Goal: Check status: Check status

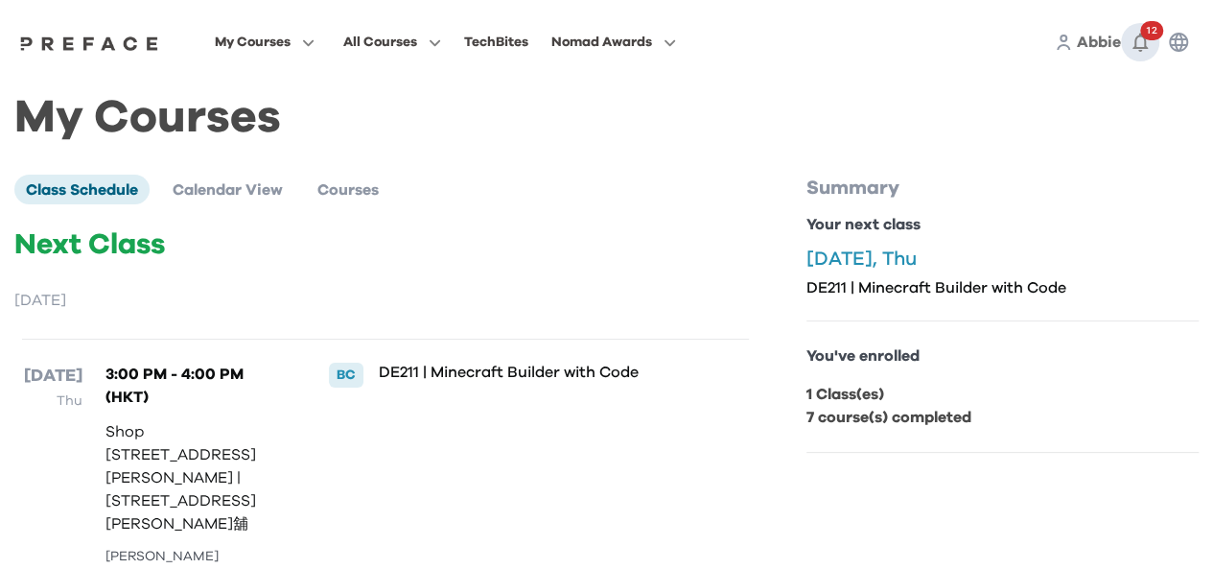
click at [1131, 43] on icon "button" at bounding box center [1140, 42] width 23 height 23
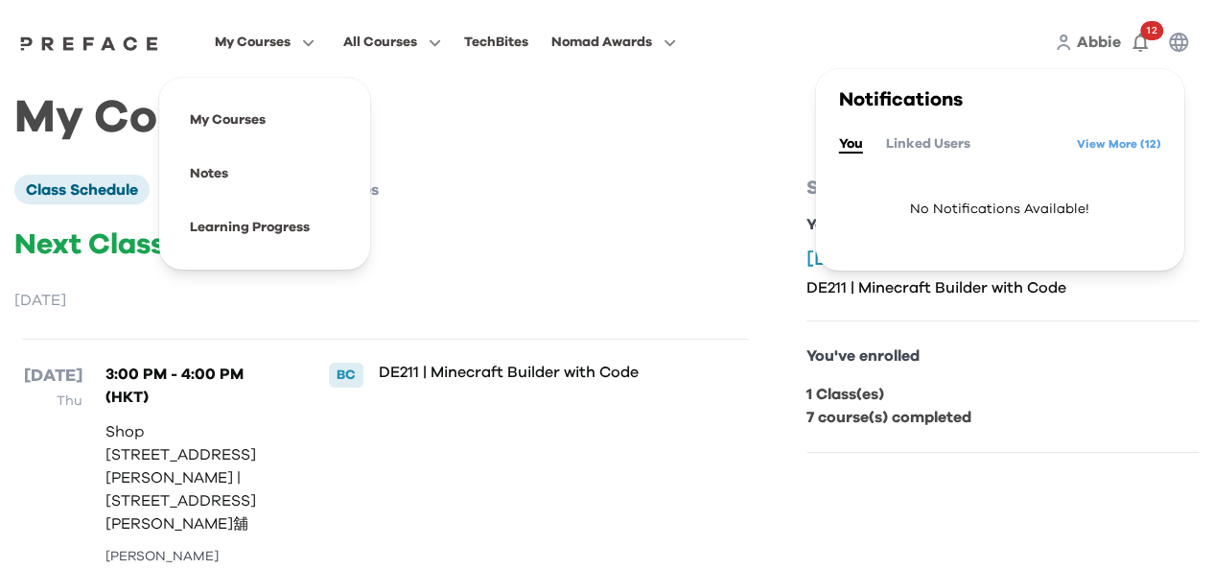
click at [253, 49] on span "My Courses" at bounding box center [253, 42] width 76 height 23
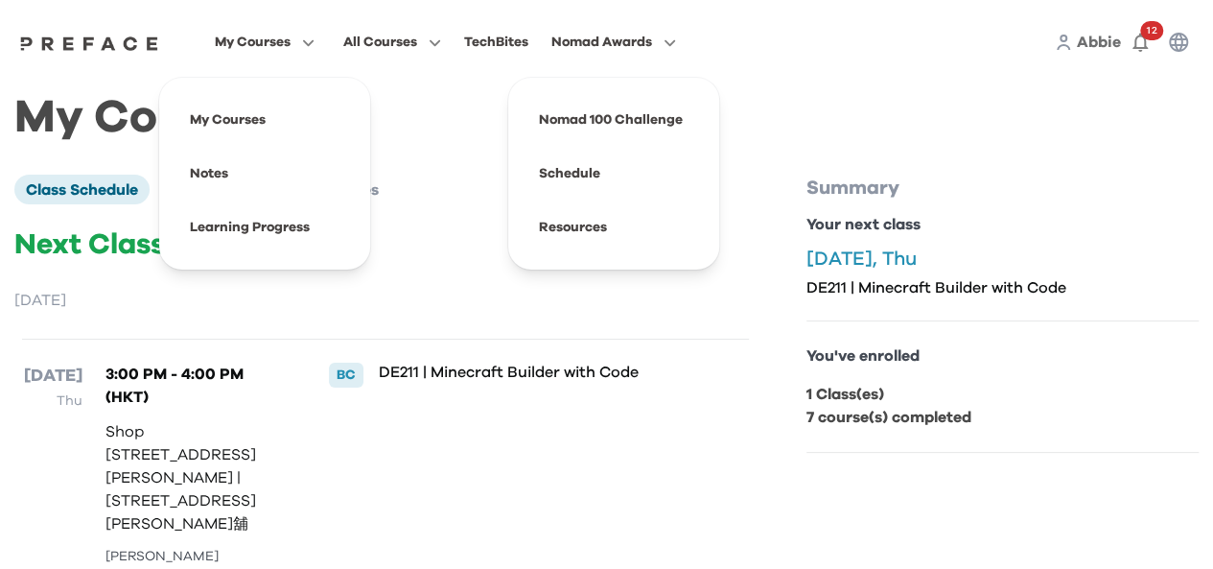
click at [629, 52] on span "Nomad Awards" at bounding box center [601, 42] width 101 height 23
click at [662, 452] on div "14 Aug Thu 3:00 PM - 4:00 PM (HKT) Shop 112, 1/F, Ocean Popwalk, 28 Tong Chun S…" at bounding box center [385, 475] width 727 height 274
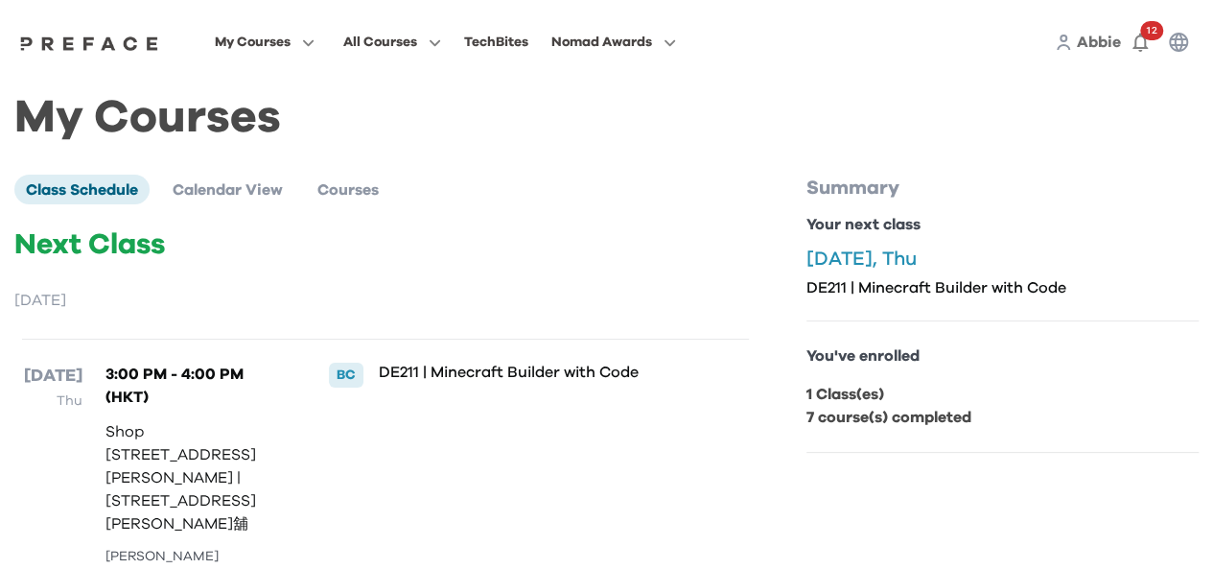
click at [453, 179] on div "Class Schedule Calendar View Courses" at bounding box center [385, 189] width 742 height 29
click at [216, 203] on li "Calendar View" at bounding box center [227, 189] width 133 height 29
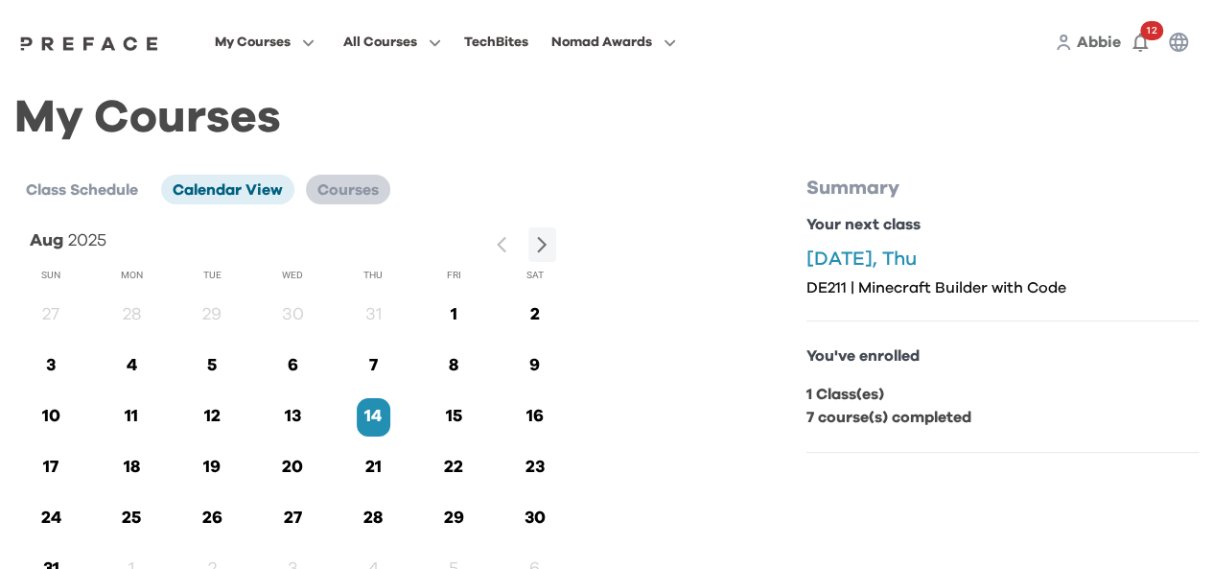
click at [343, 201] on li "Courses" at bounding box center [348, 189] width 84 height 29
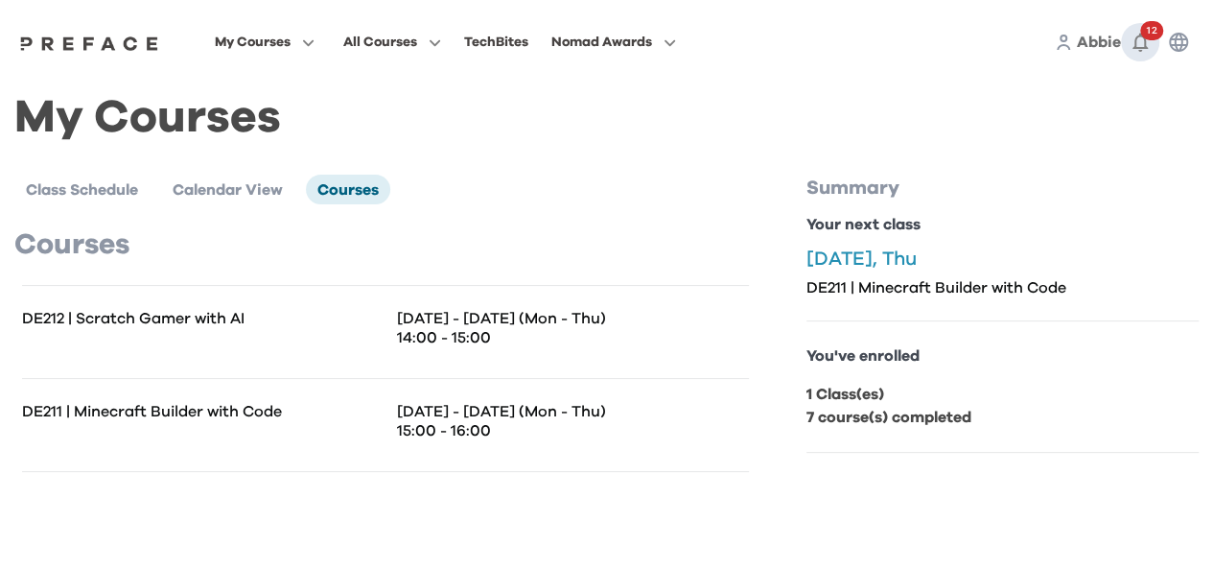
click at [1142, 39] on icon "button" at bounding box center [1140, 42] width 23 height 23
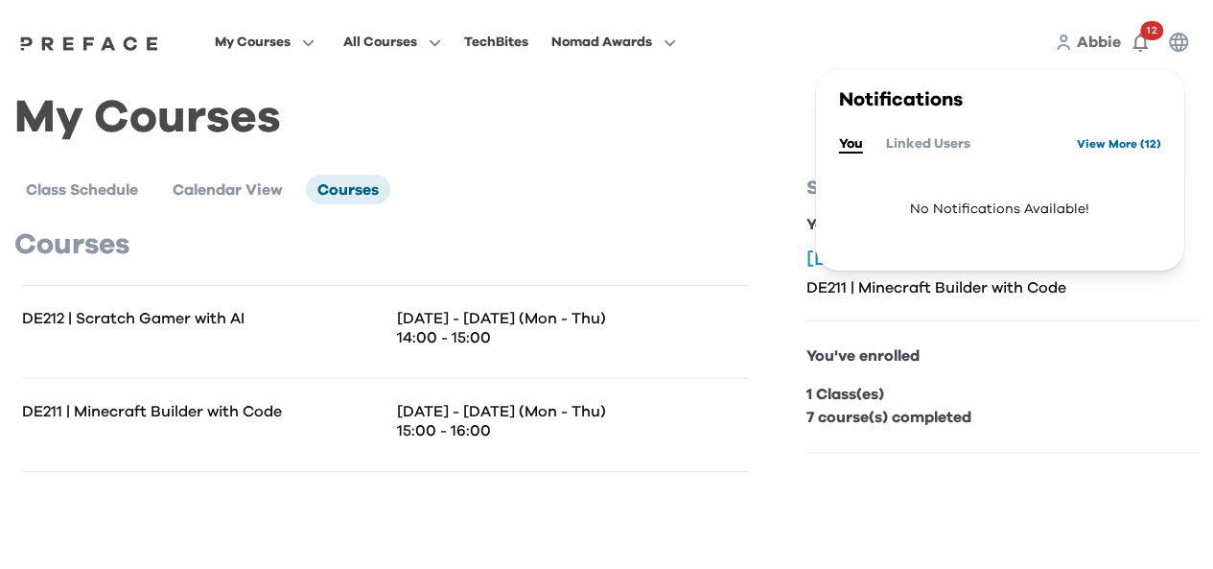
click at [1088, 151] on link "View More ( 12 )" at bounding box center [1119, 143] width 84 height 31
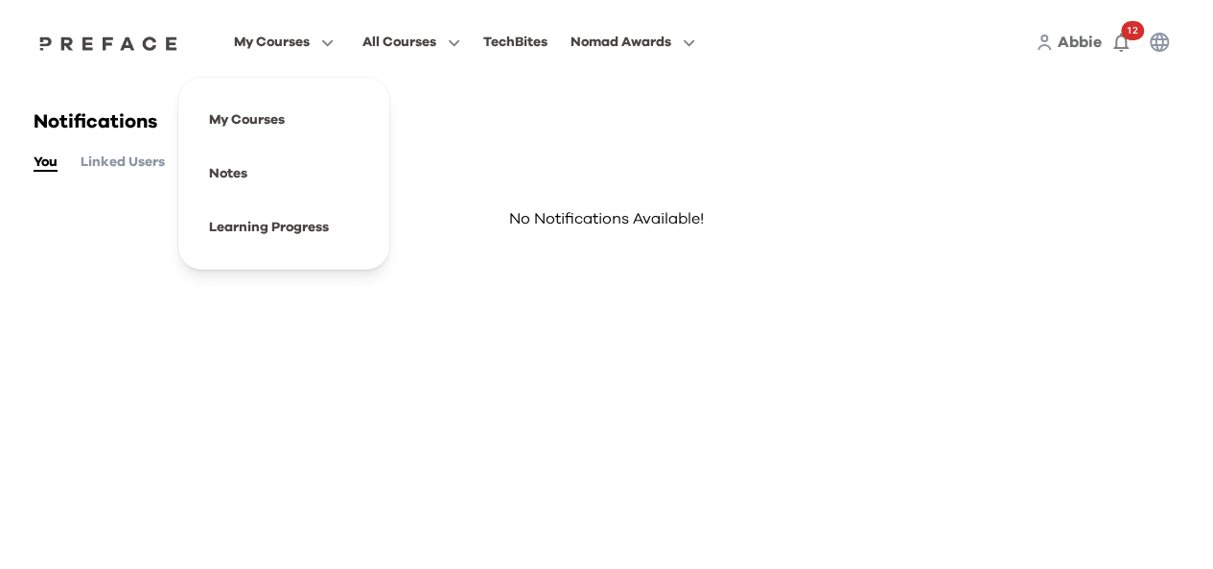
click at [263, 52] on span "My Courses" at bounding box center [272, 42] width 76 height 23
click at [253, 120] on span at bounding box center [284, 120] width 180 height 54
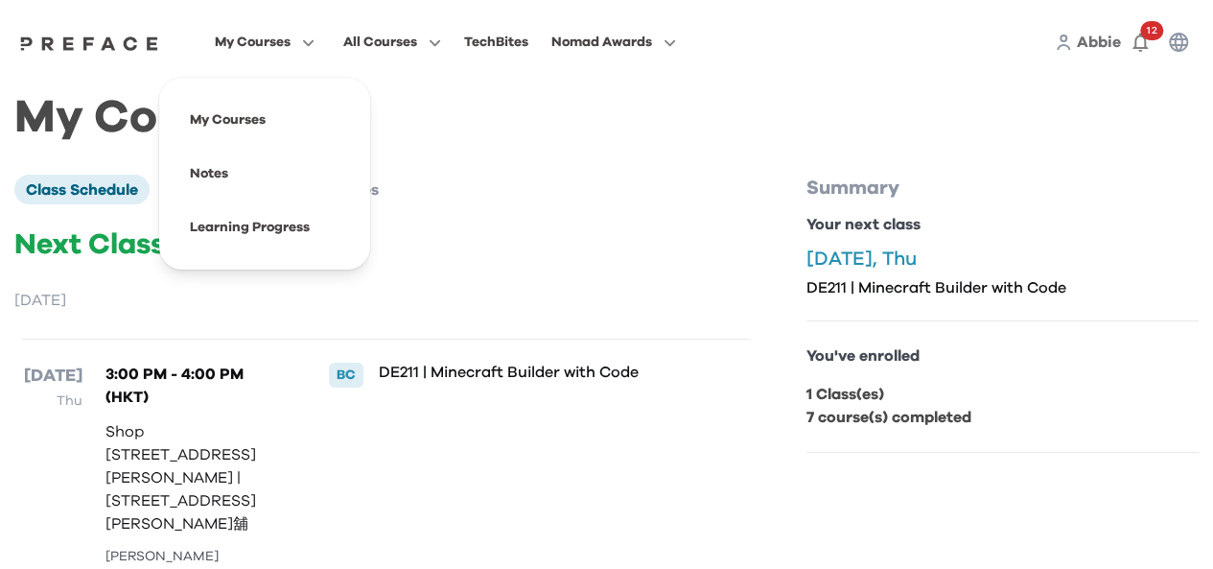
click at [280, 48] on span "My Courses" at bounding box center [253, 42] width 76 height 23
click at [213, 231] on span at bounding box center [265, 227] width 180 height 54
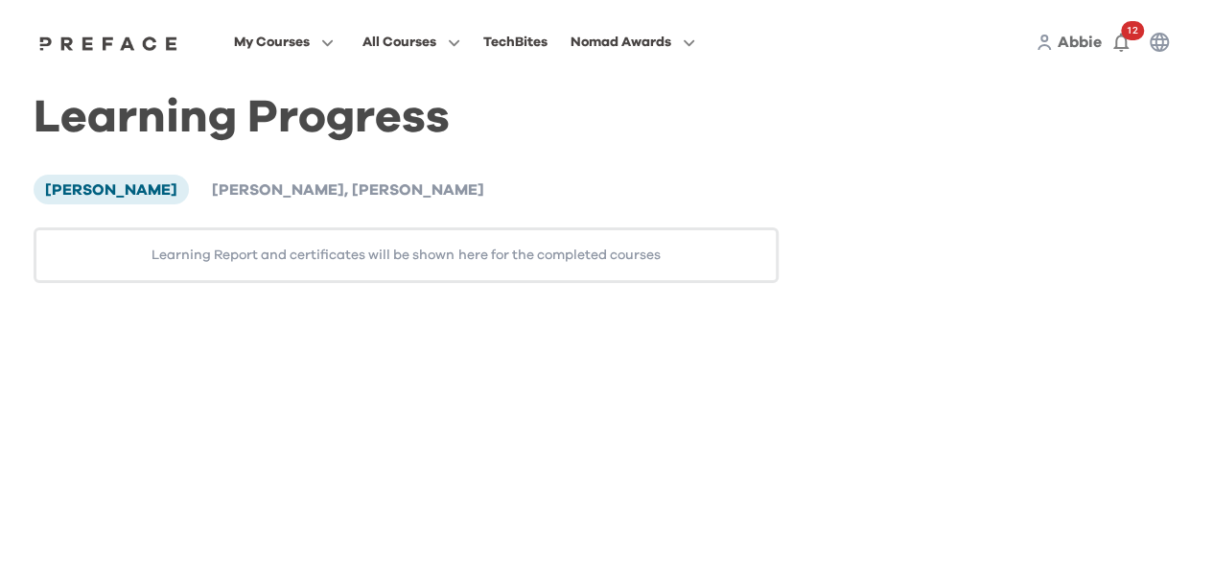
click at [408, 265] on div "Learning Report and certificates will be shown here for the completed courses" at bounding box center [406, 255] width 745 height 56
click at [408, 262] on div "Learning Report and certificates will be shown here for the completed courses" at bounding box center [406, 255] width 745 height 56
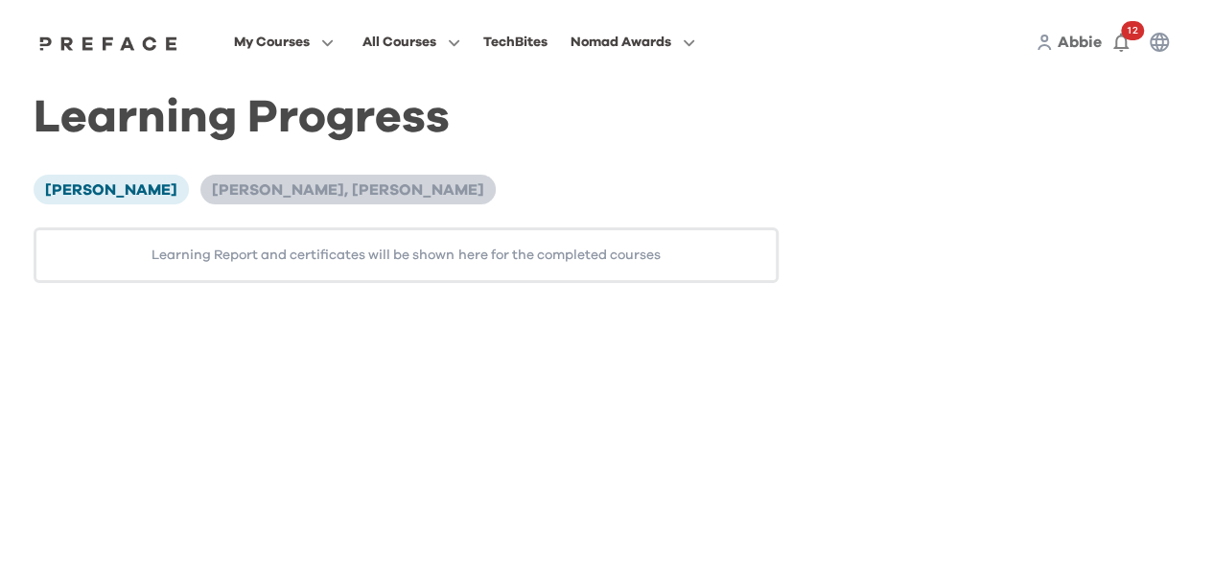
click at [212, 190] on span "[PERSON_NAME], [PERSON_NAME]" at bounding box center [348, 189] width 272 height 15
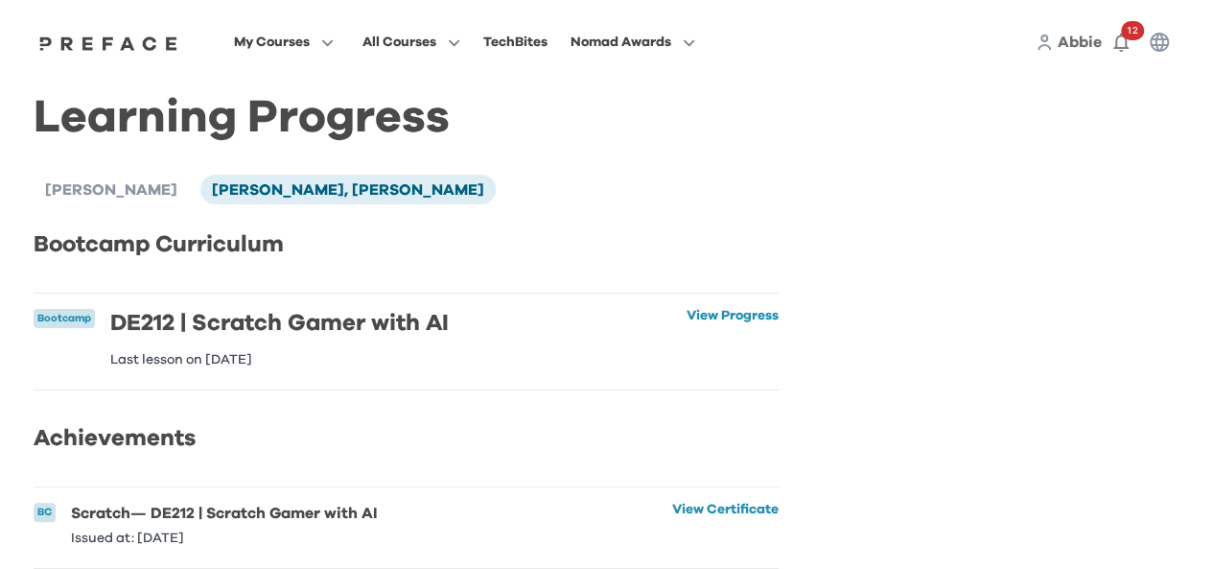
scroll to position [96, 0]
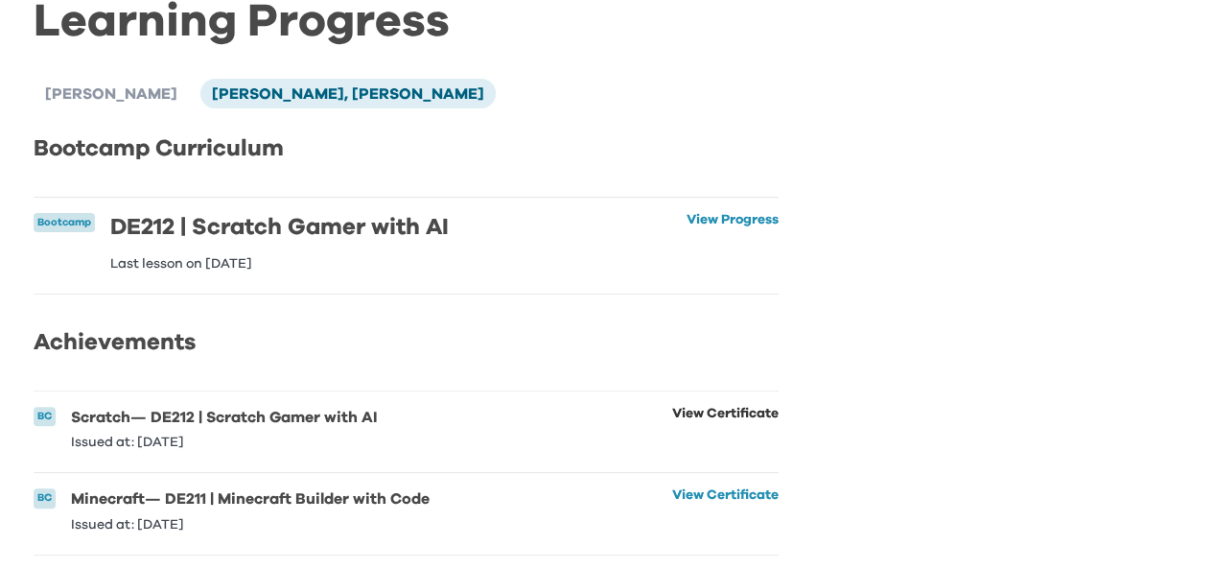
click at [702, 434] on link "View Certificate" at bounding box center [725, 428] width 106 height 42
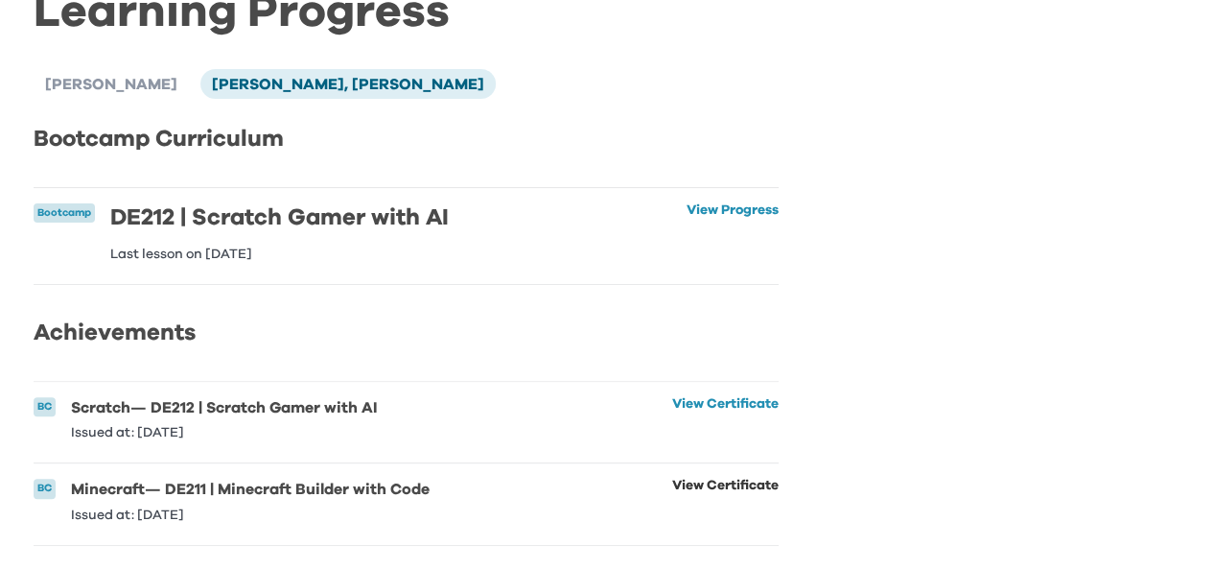
click at [672, 478] on link "View Certificate" at bounding box center [725, 499] width 106 height 42
click at [696, 203] on link "View Progress" at bounding box center [733, 232] width 92 height 58
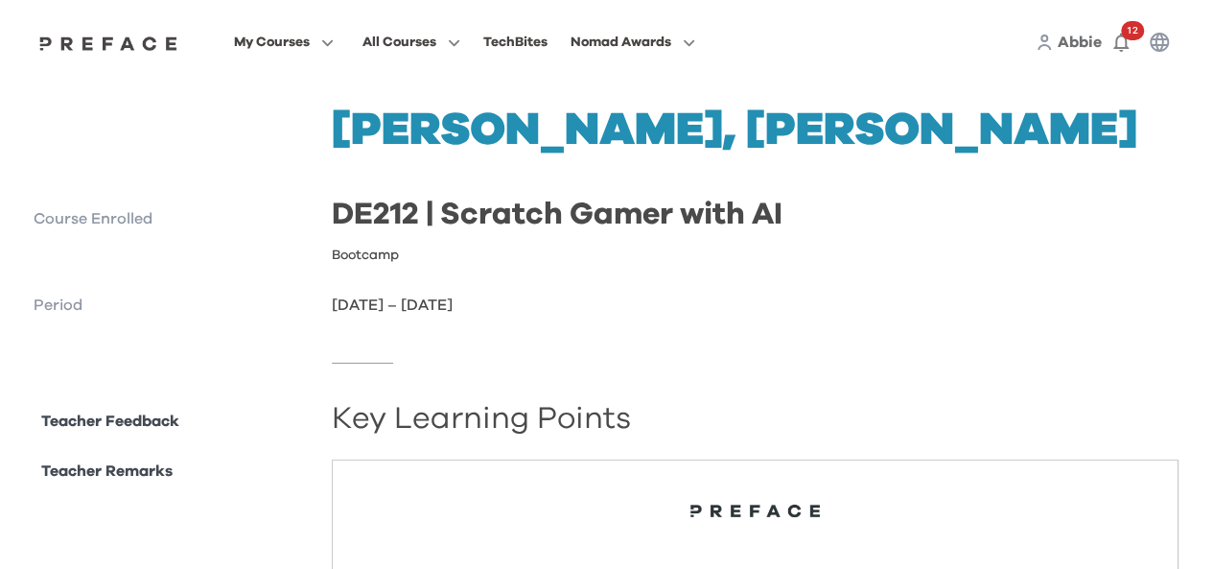
click at [134, 473] on p "Teacher Remarks" at bounding box center [106, 470] width 131 height 23
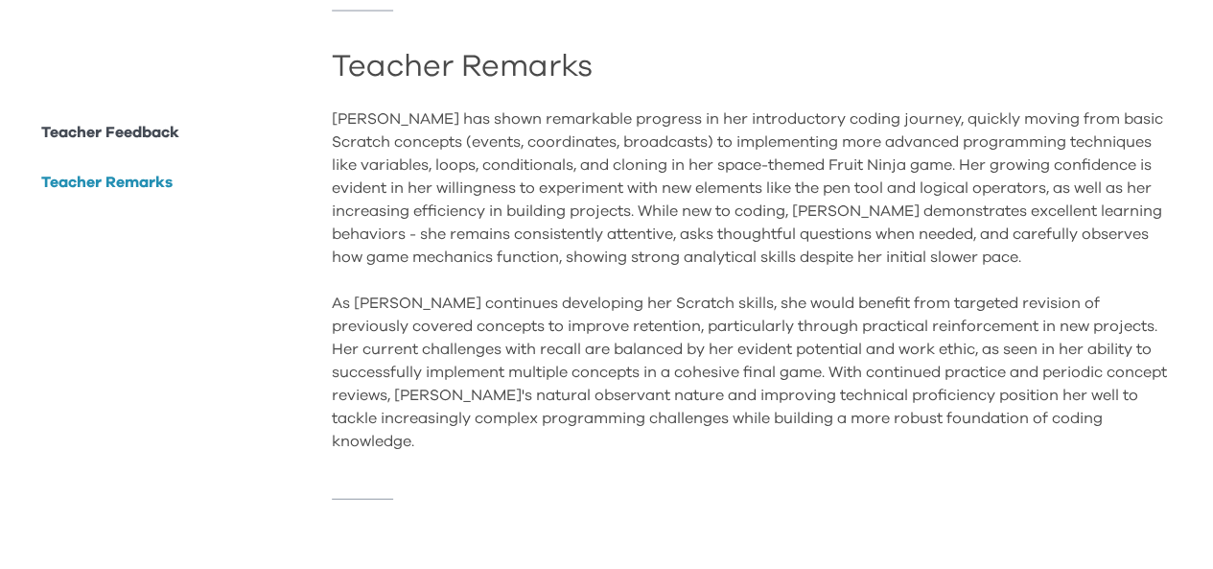
scroll to position [1994, 0]
click at [164, 136] on p "Teacher Feedback" at bounding box center [110, 132] width 138 height 23
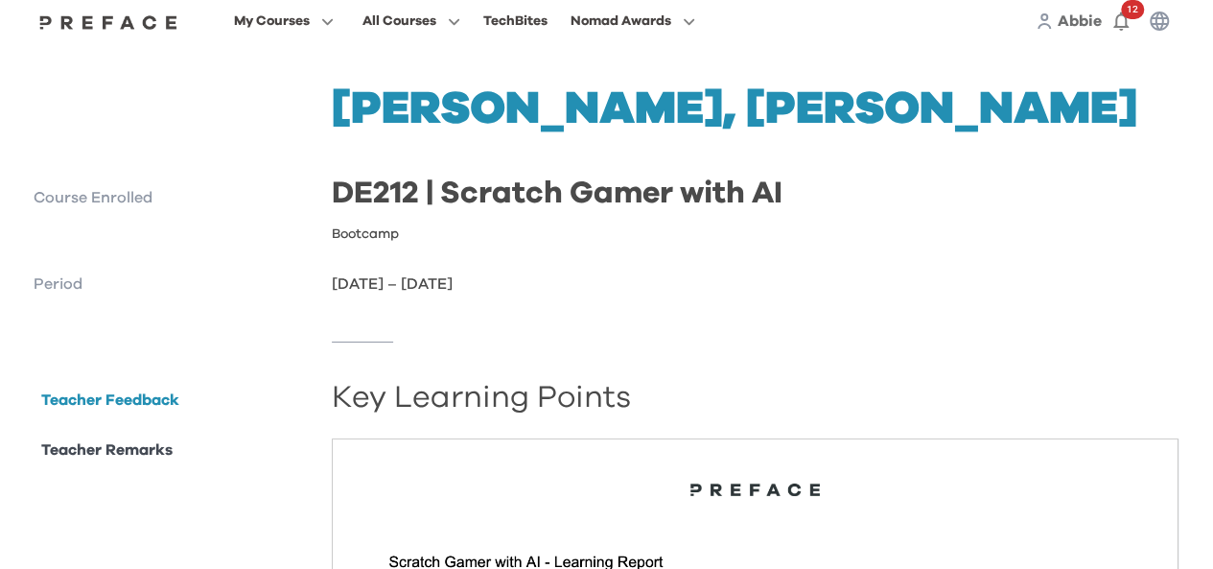
scroll to position [0, 0]
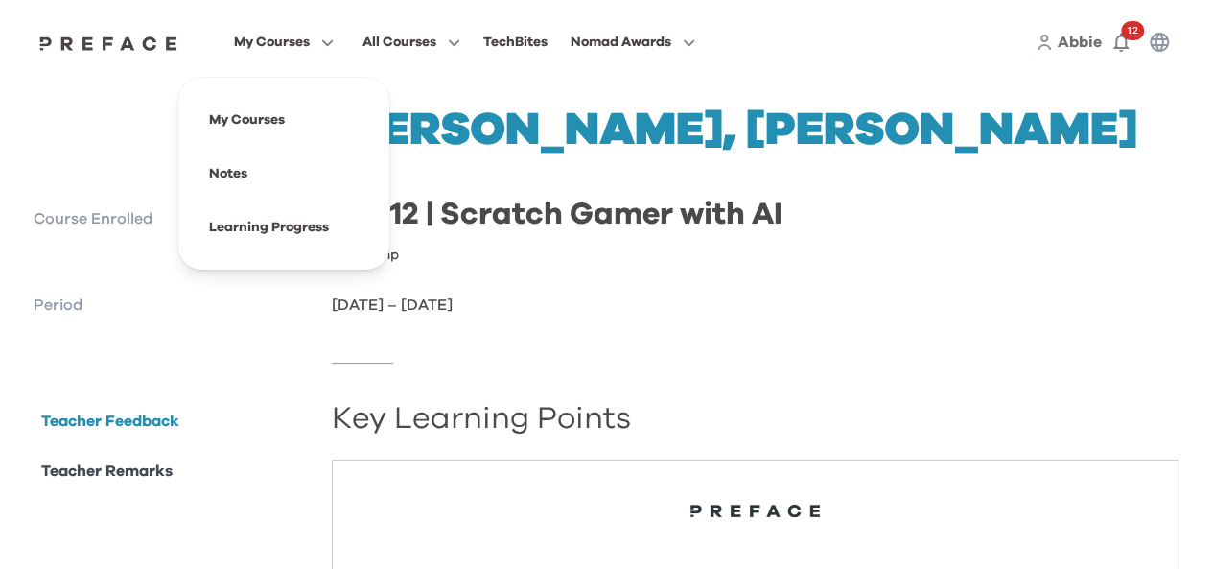
click at [281, 52] on span "My Courses" at bounding box center [272, 42] width 76 height 23
click at [252, 229] on span at bounding box center [284, 227] width 180 height 54
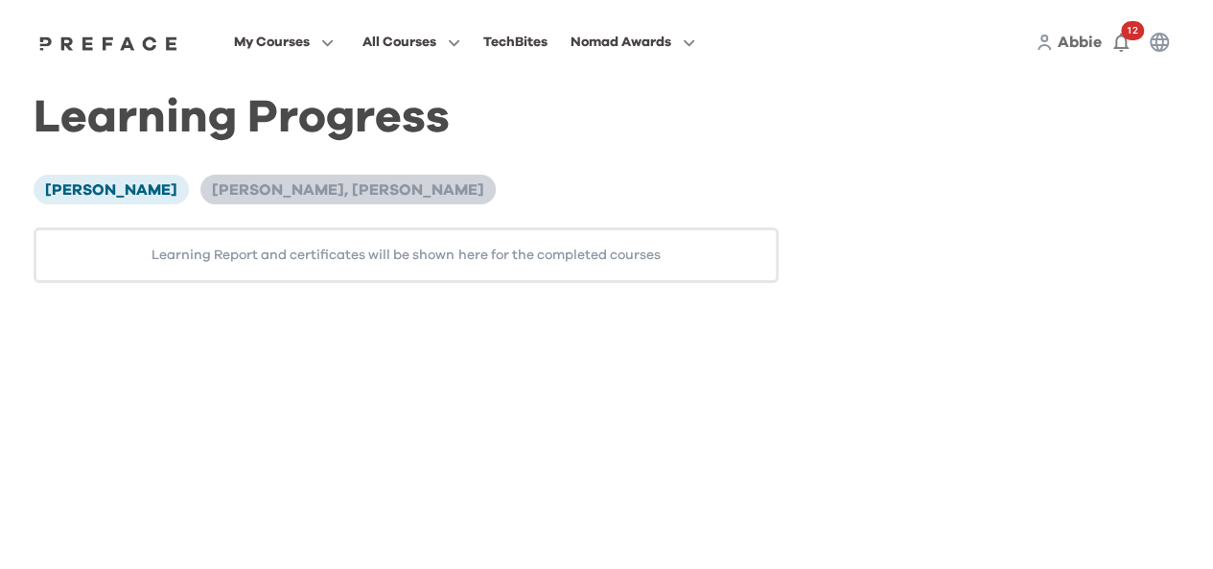
click at [271, 195] on span "[PERSON_NAME], [PERSON_NAME]" at bounding box center [348, 189] width 272 height 15
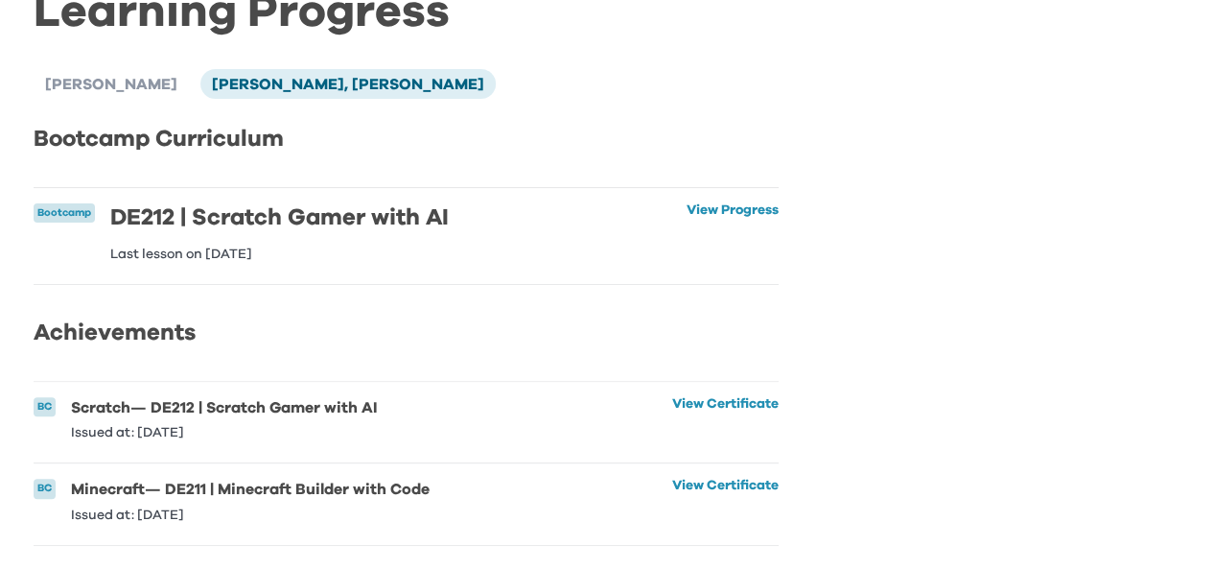
scroll to position [134, 0]
click at [675, 478] on link "View Certificate" at bounding box center [725, 499] width 106 height 42
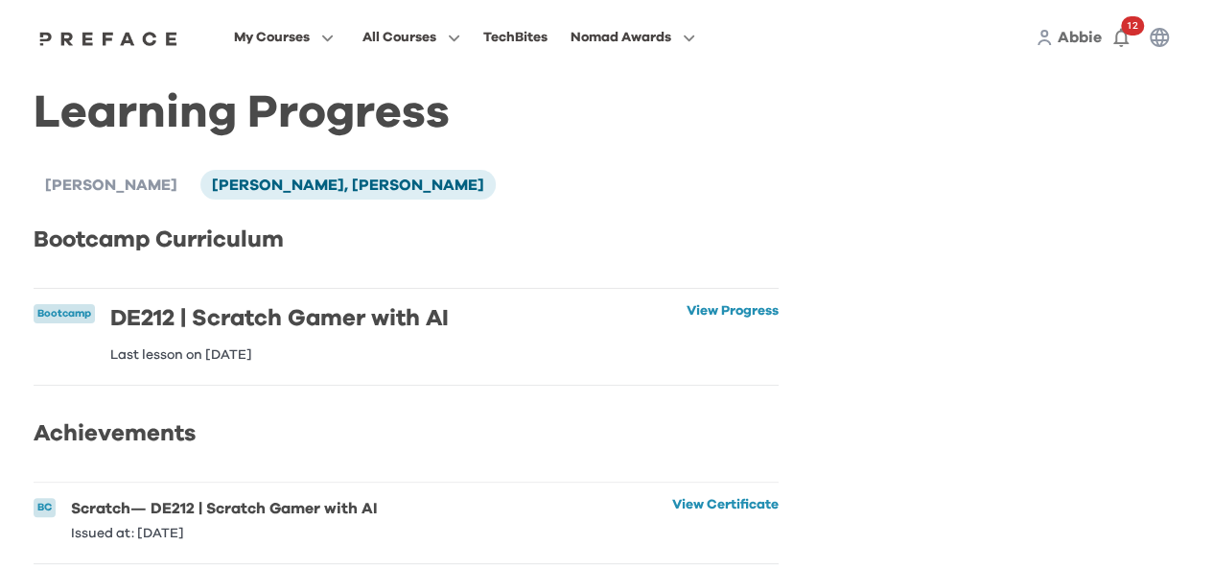
scroll to position [0, 0]
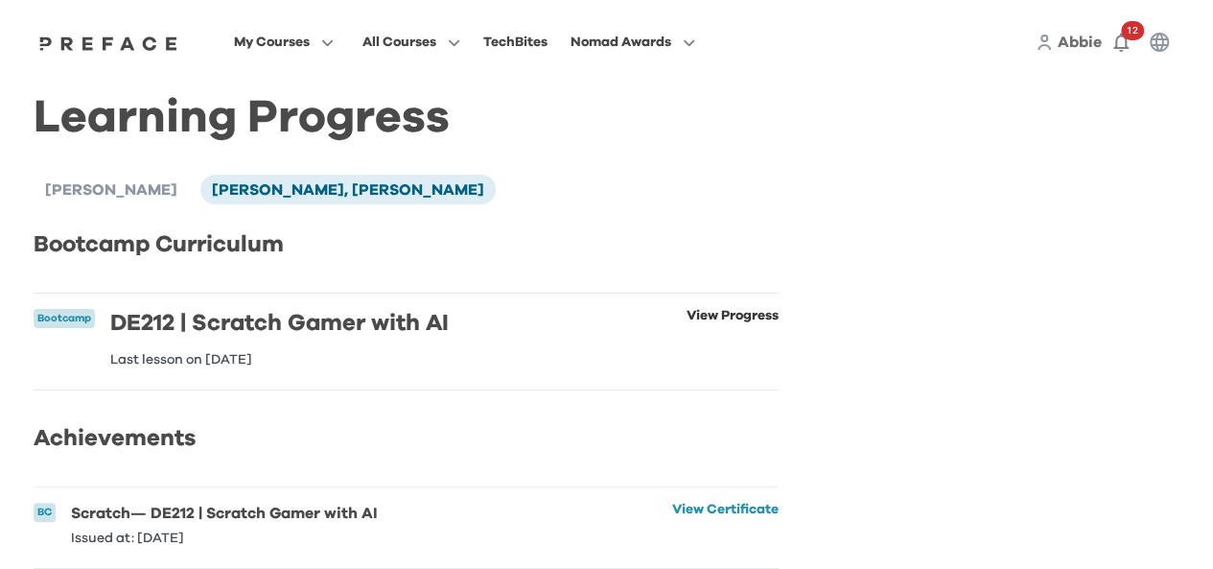
click at [715, 316] on link "View Progress" at bounding box center [733, 338] width 92 height 58
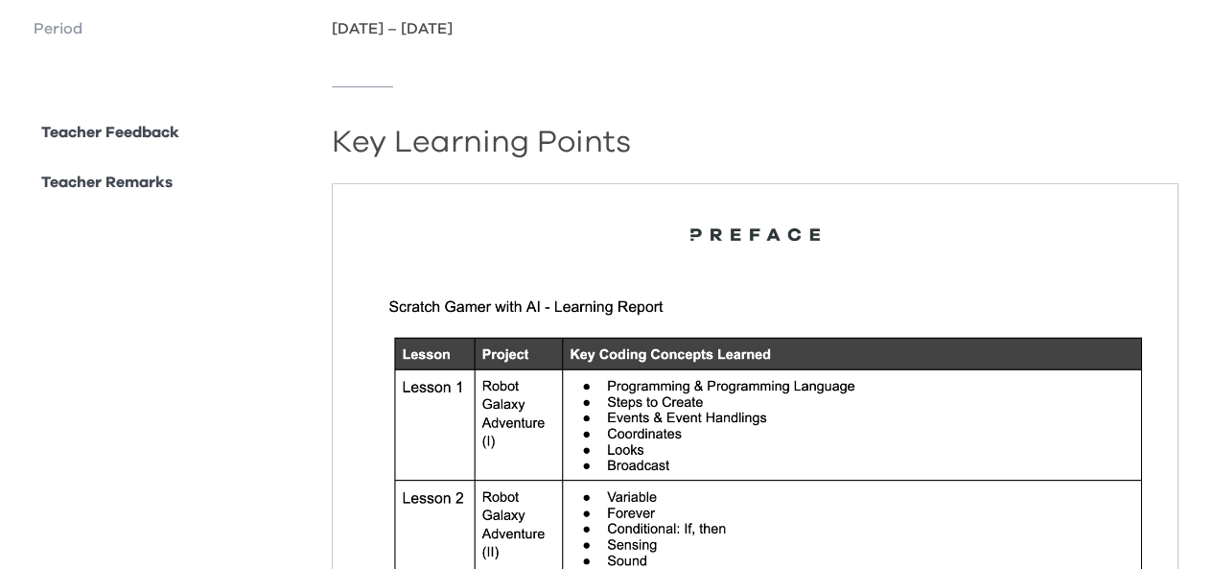
scroll to position [575, 0]
